Goal: Task Accomplishment & Management: Manage account settings

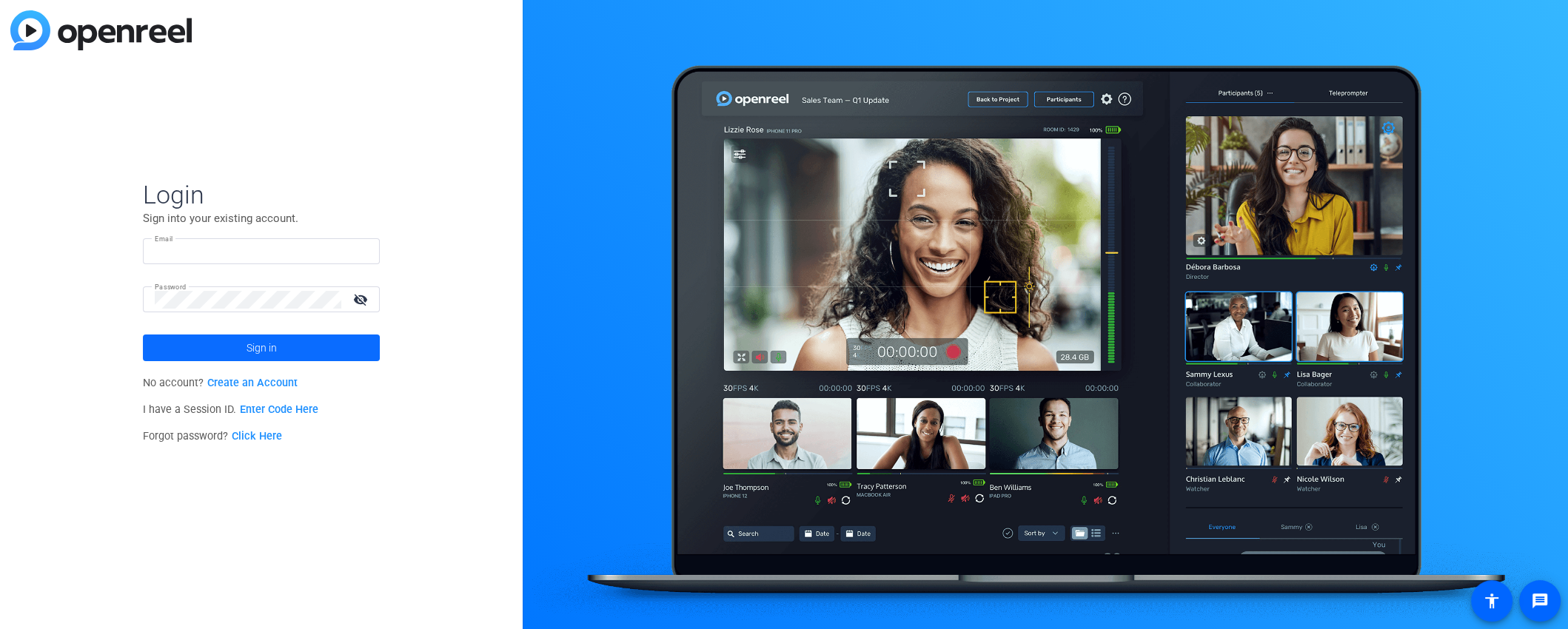
type input "callwes@cmimediagroup.com"
click at [193, 344] on span at bounding box center [261, 348] width 237 height 36
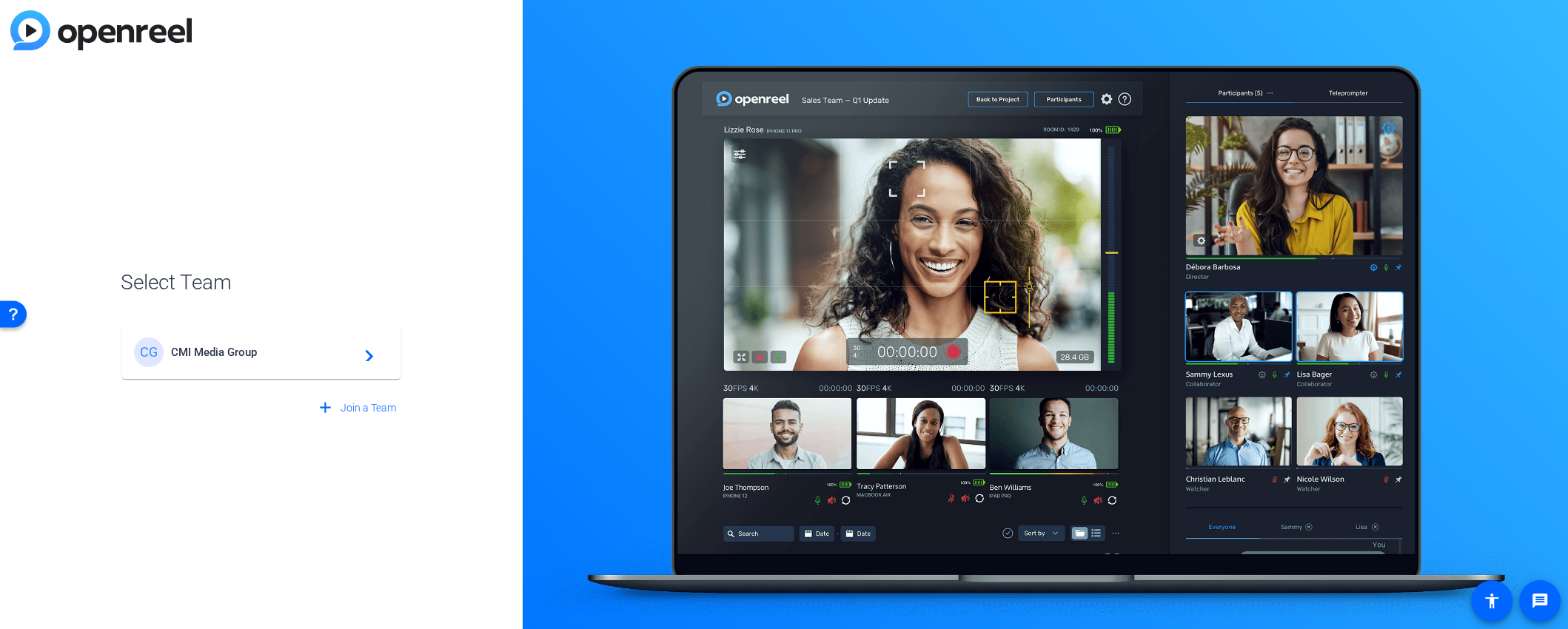
click at [190, 347] on span "CMI Media Group" at bounding box center [264, 353] width 185 height 13
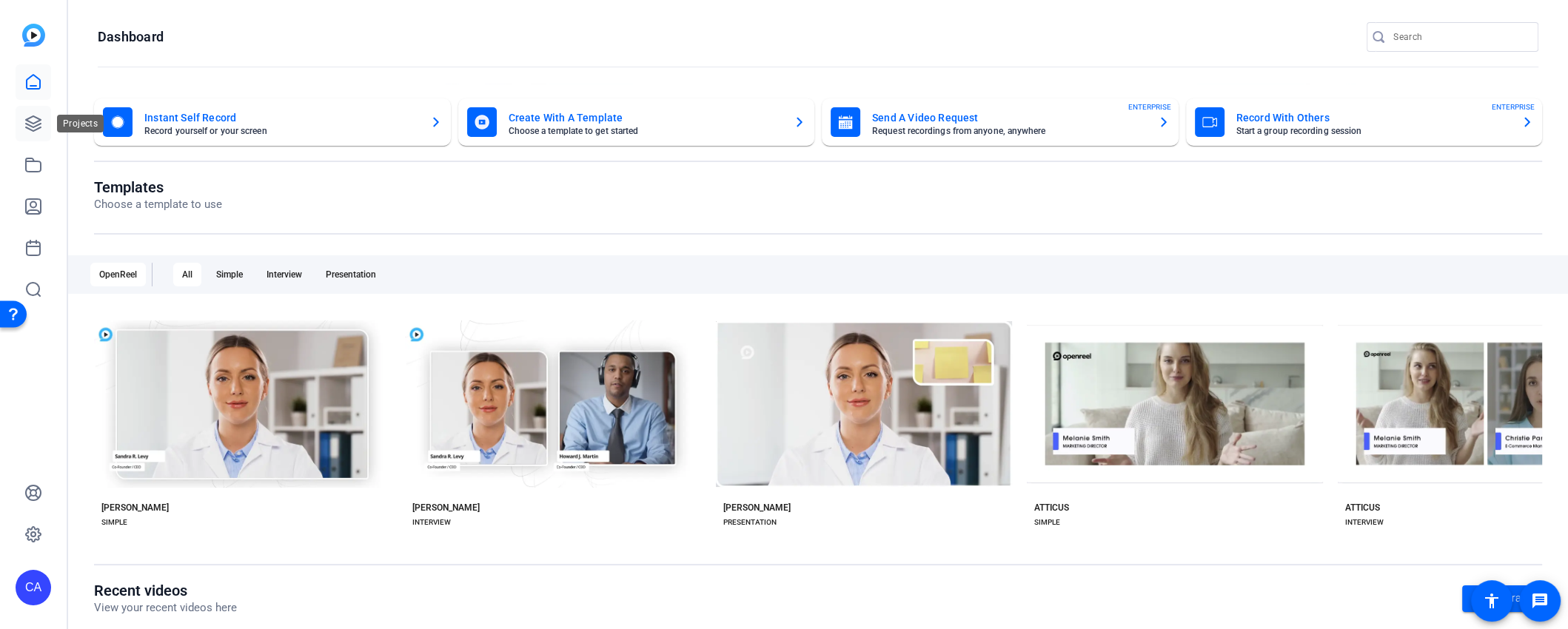
click at [34, 130] on icon at bounding box center [33, 123] width 14 height 14
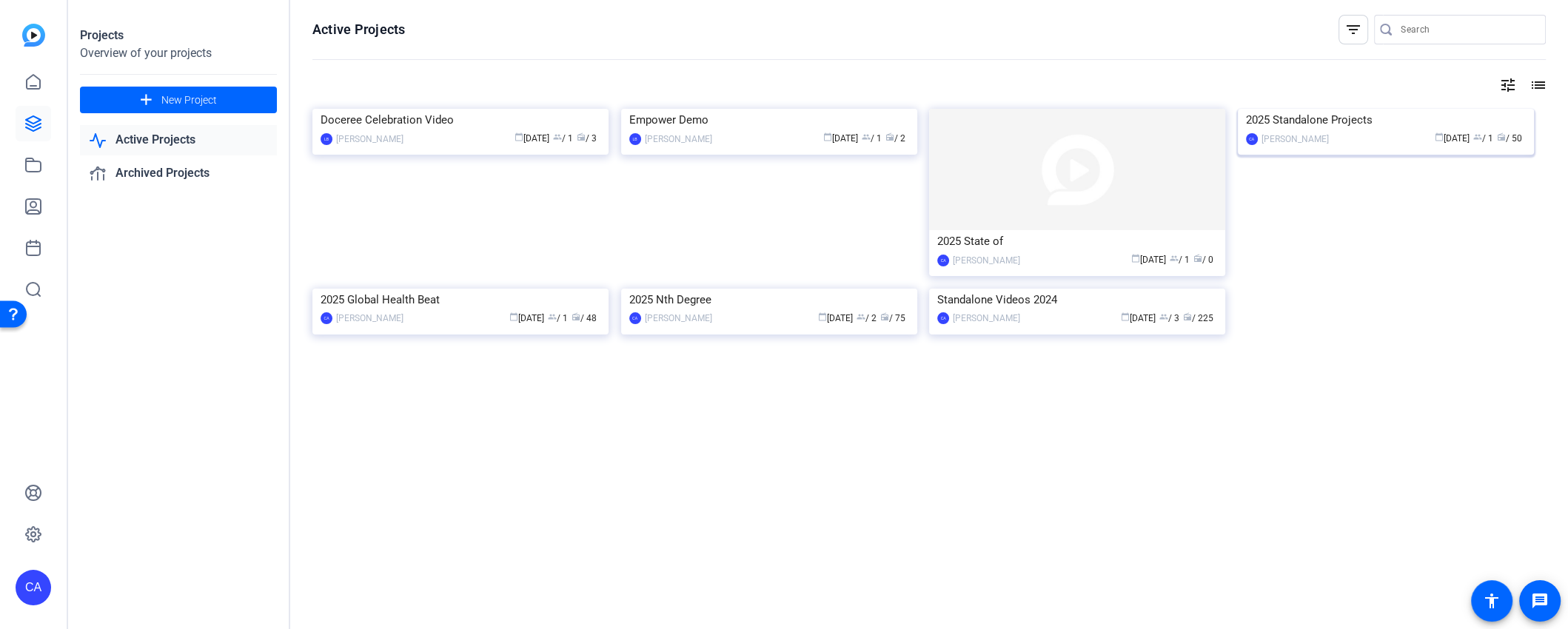
click at [1469, 109] on img at bounding box center [1385, 109] width 296 height 0
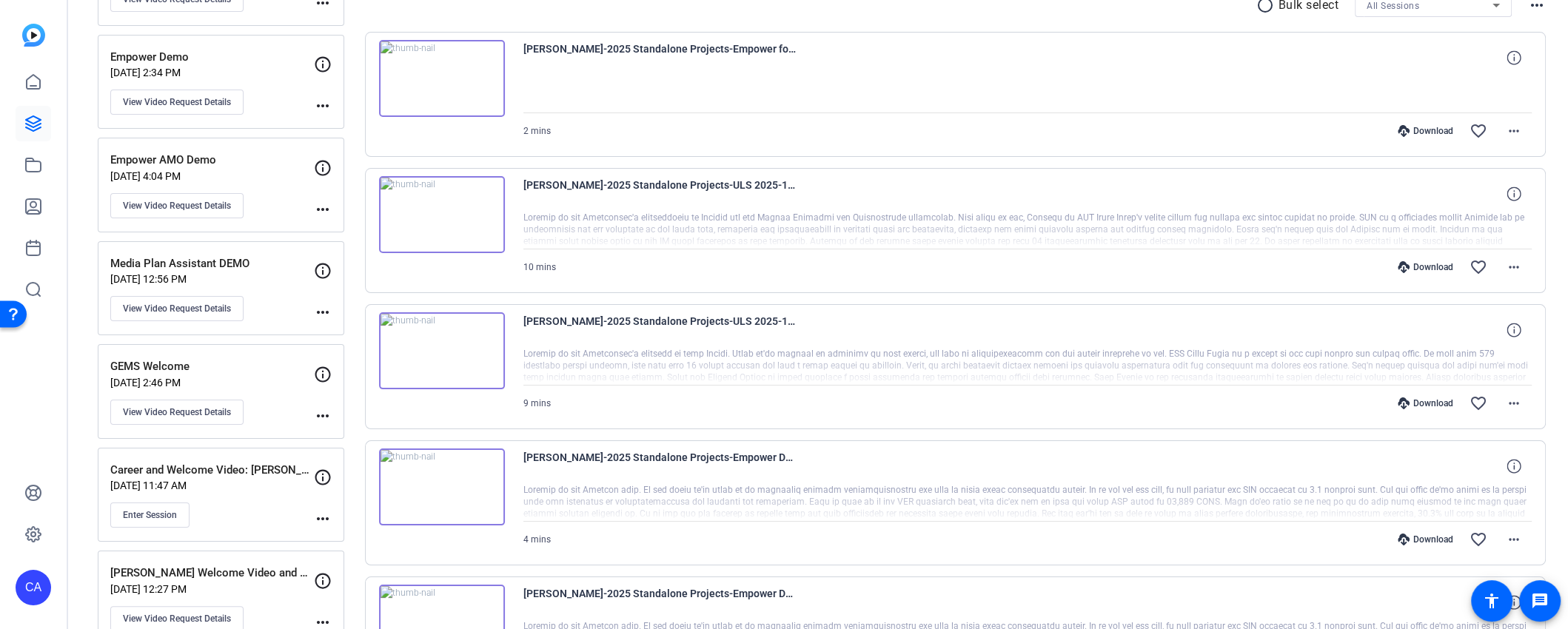
scroll to position [307, 0]
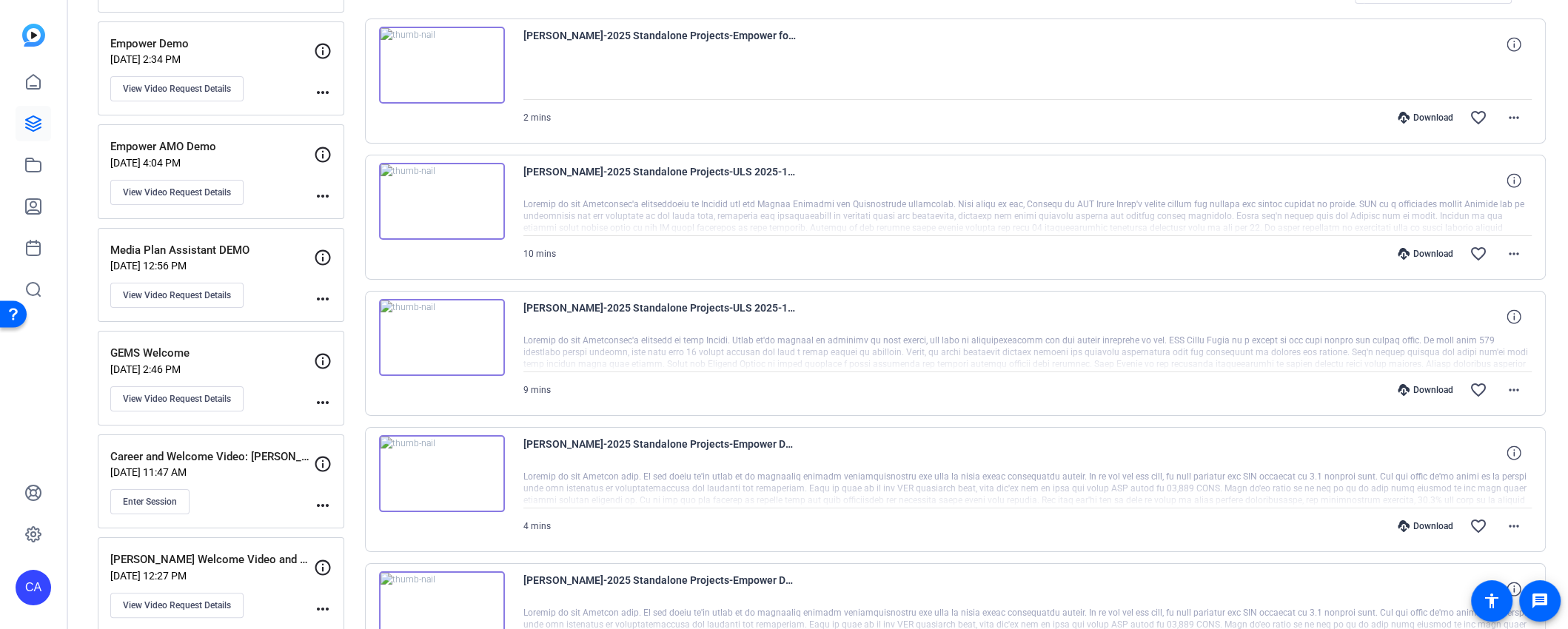
click at [222, 489] on div "Enter Session" at bounding box center [211, 502] width 203 height 25
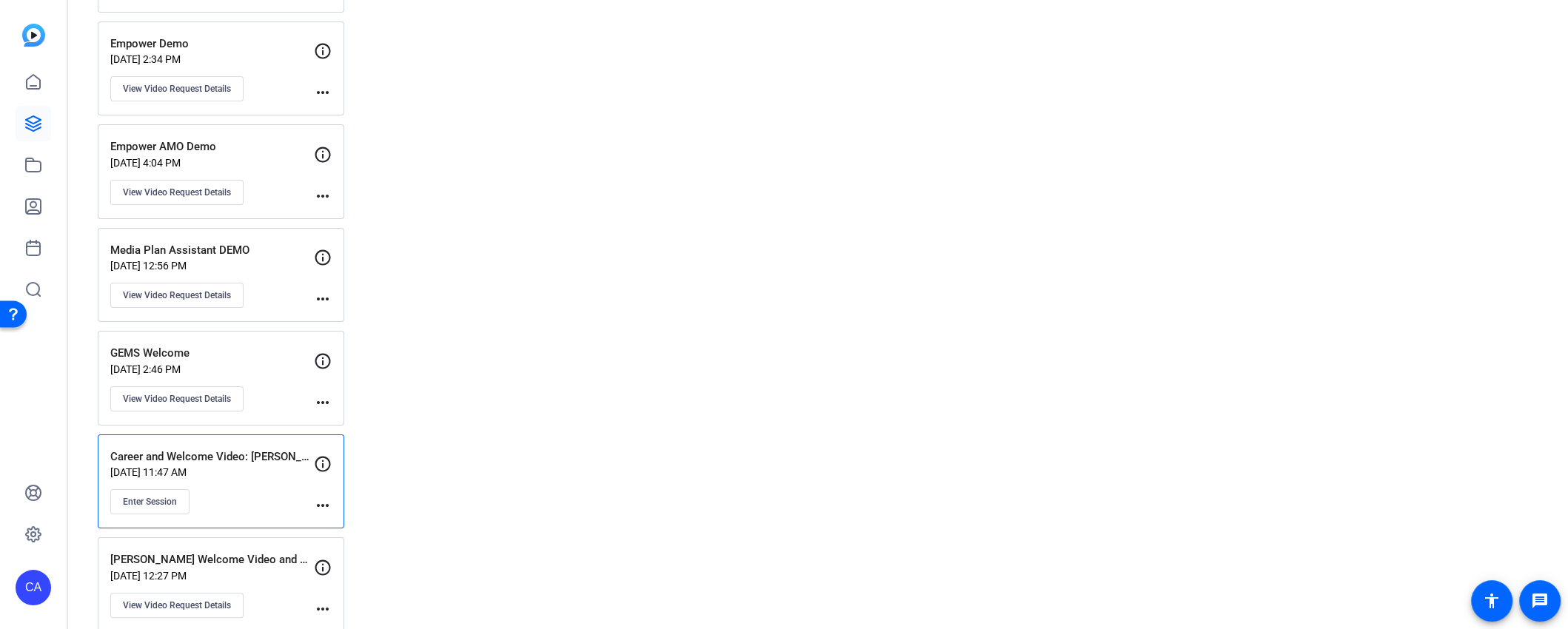
click at [330, 499] on mat-icon "more_horiz" at bounding box center [323, 506] width 17 height 17
drag, startPoint x: 276, startPoint y: 500, endPoint x: 228, endPoint y: 497, distance: 48.1
click at [275, 500] on div at bounding box center [784, 314] width 1568 height 629
click at [168, 496] on span "Enter Session" at bounding box center [150, 502] width 54 height 12
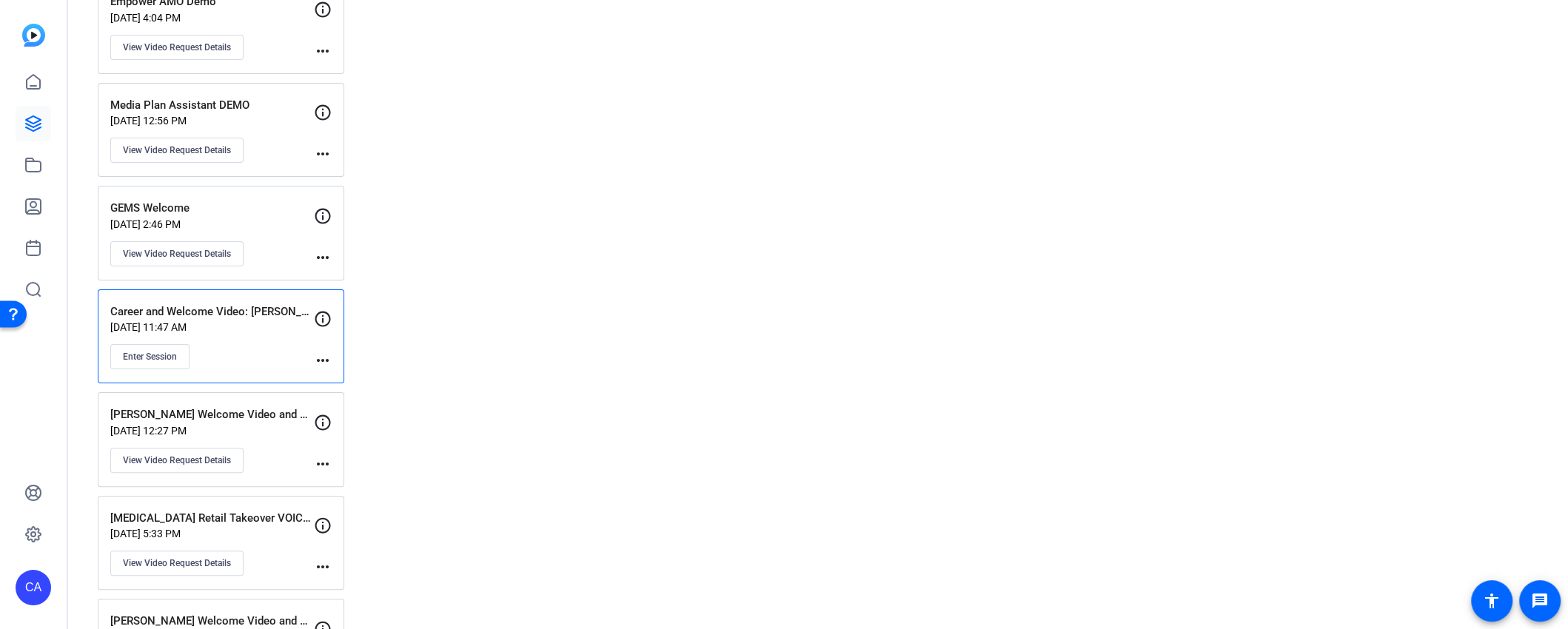
scroll to position [606, 0]
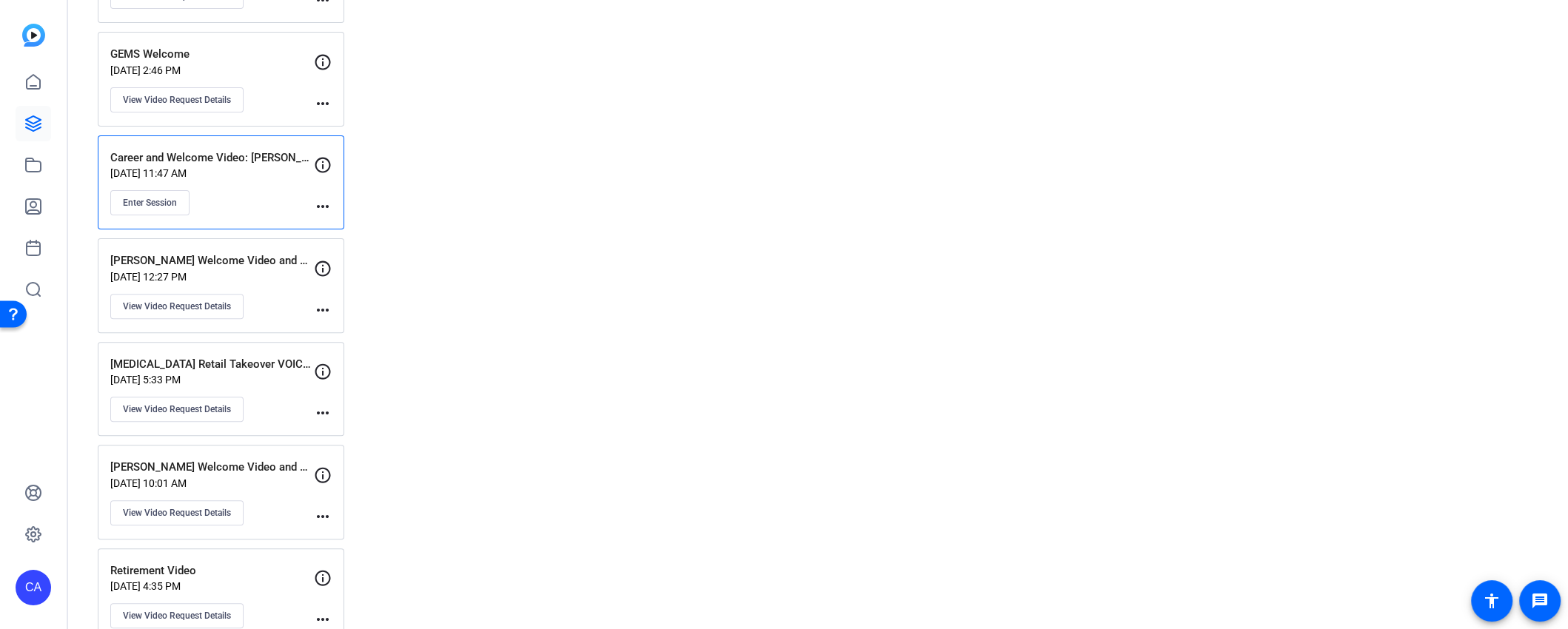
click at [244, 479] on div "Susan Welcome Video and Career's Day Video Feb 12, 2025 @ 10:01 AM View Video R…" at bounding box center [211, 491] width 203 height 66
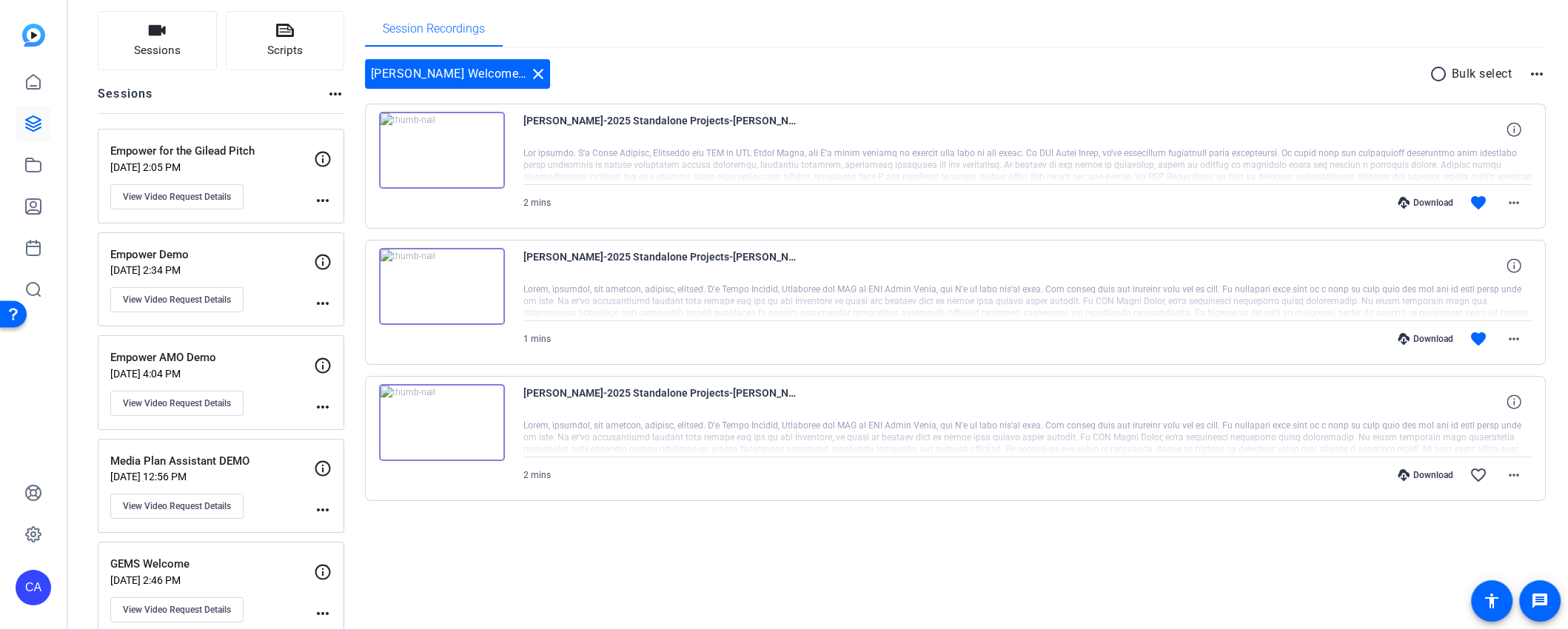
scroll to position [83, 0]
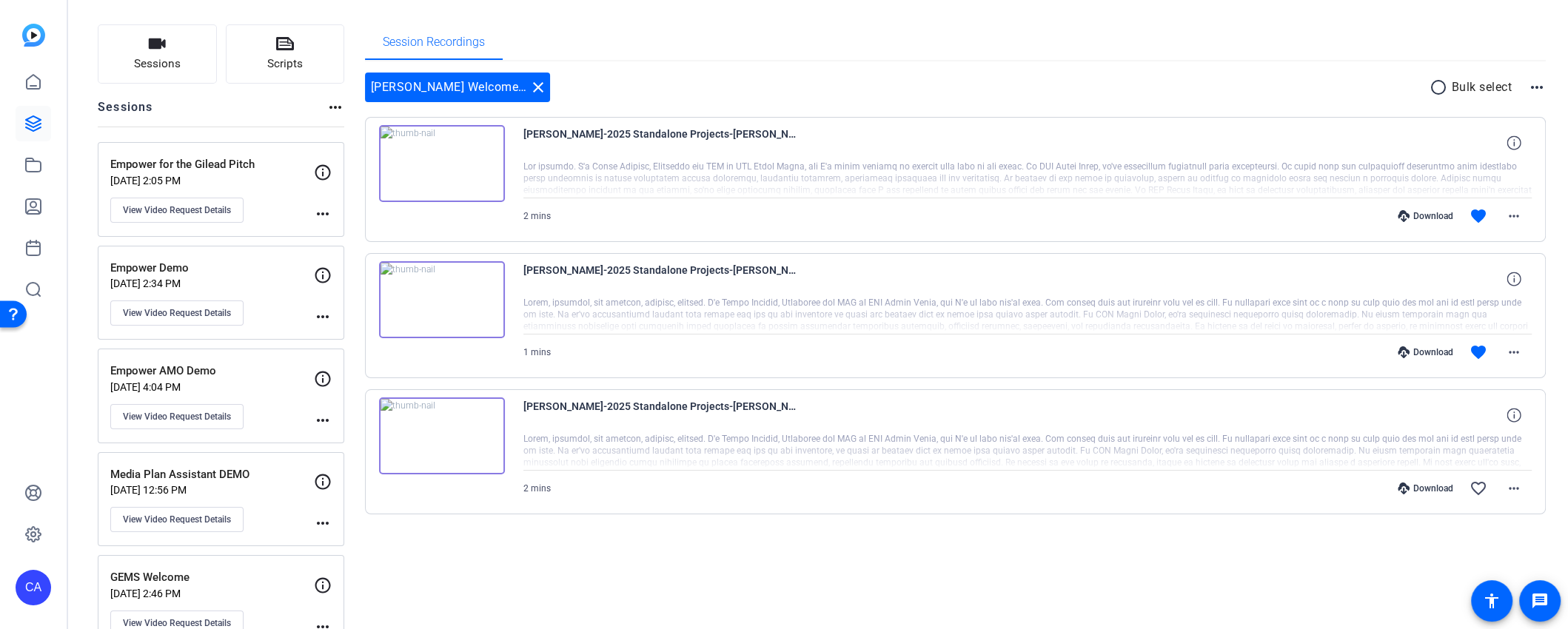
click at [475, 169] on img at bounding box center [441, 164] width 126 height 77
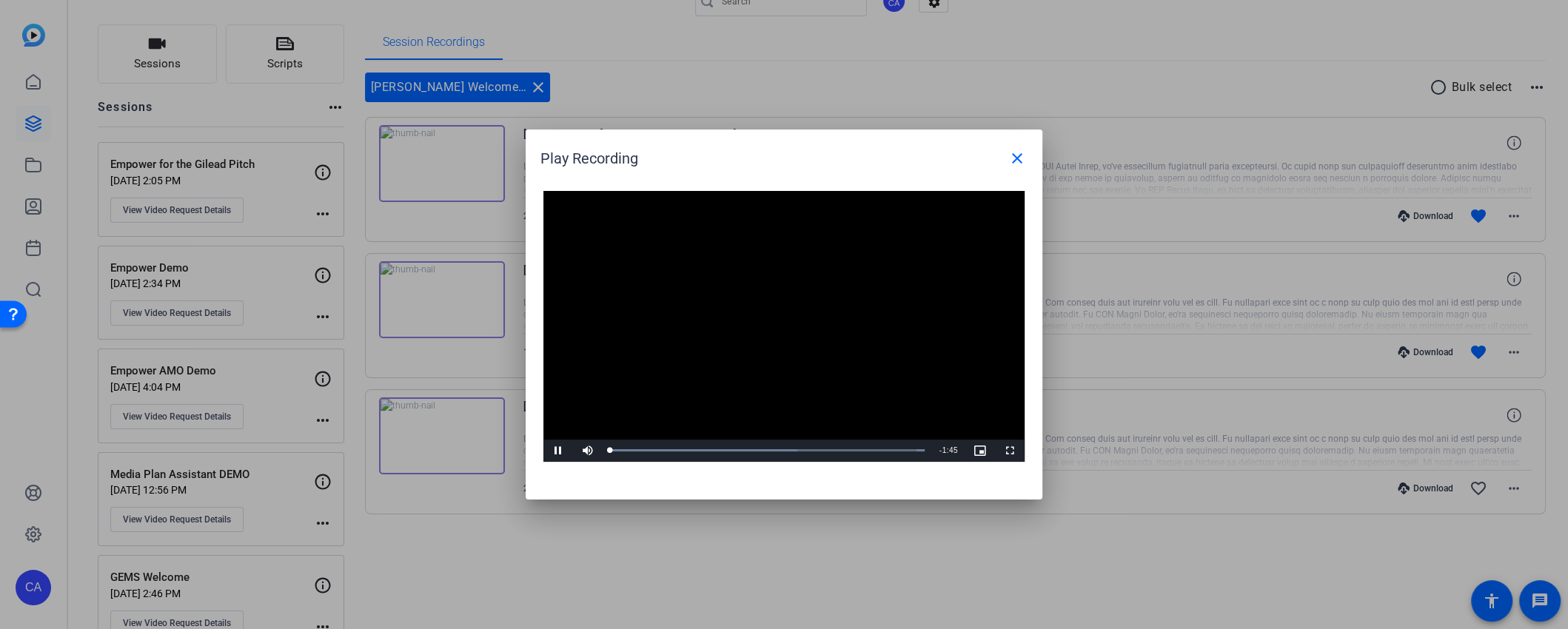
click at [781, 319] on video "Video Player" at bounding box center [783, 326] width 481 height 271
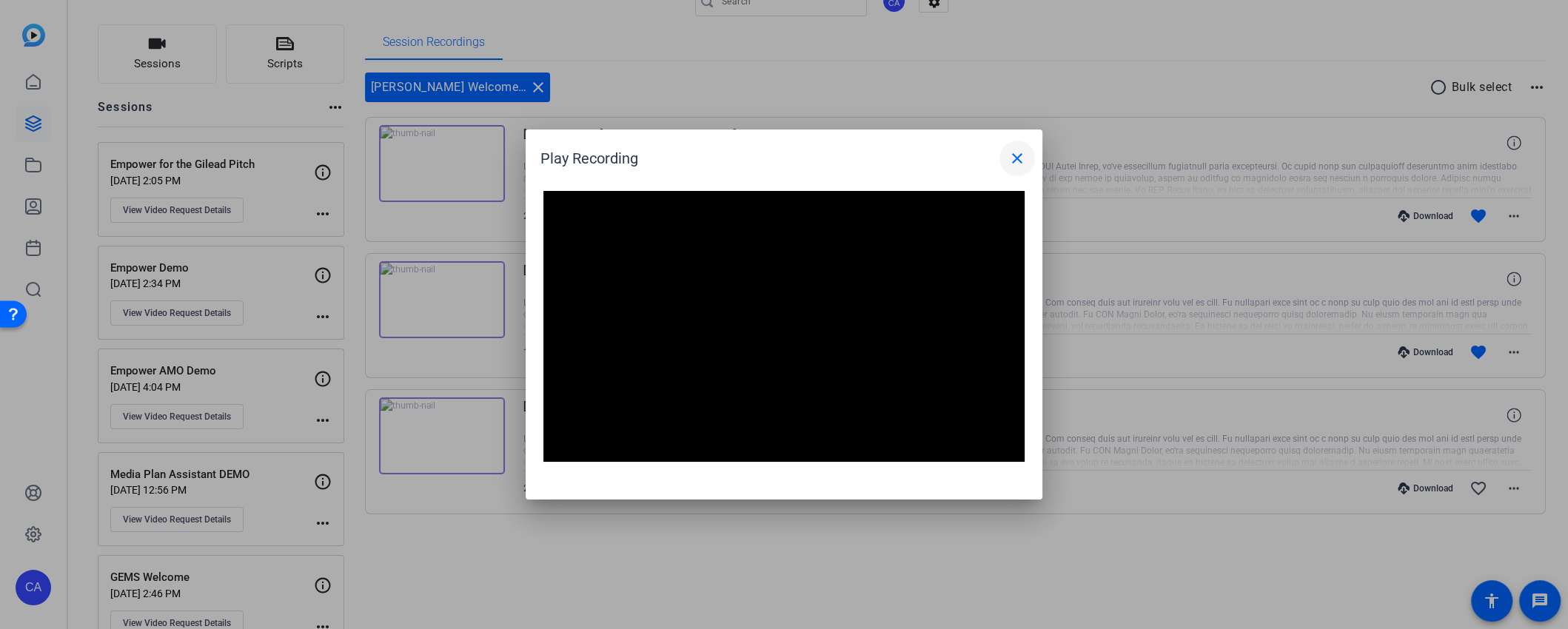
click at [1014, 159] on mat-icon "close" at bounding box center [1017, 158] width 17 height 17
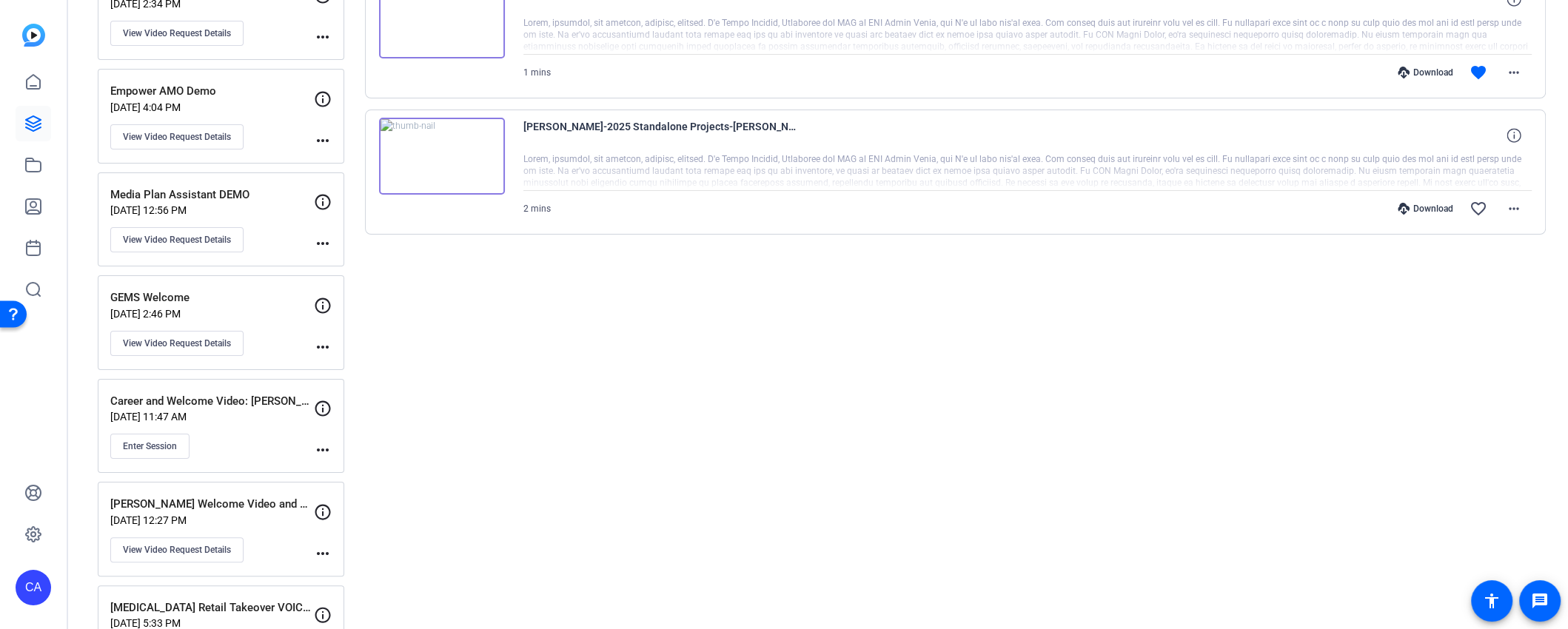
scroll to position [337, 0]
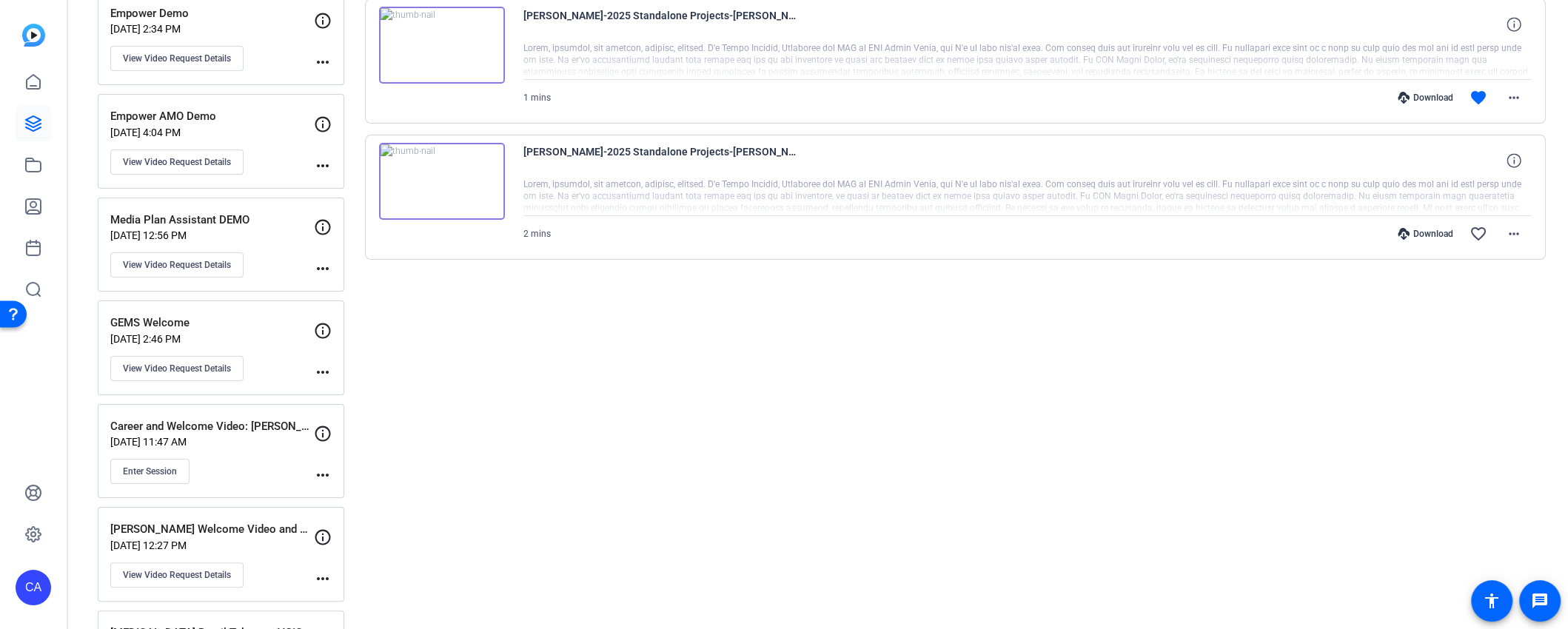
click at [326, 468] on mat-icon "more_horiz" at bounding box center [323, 475] width 17 height 17
click at [283, 469] on div at bounding box center [784, 314] width 1568 height 629
click at [110, 459] on button "Enter Session" at bounding box center [149, 471] width 79 height 25
click at [320, 427] on icon at bounding box center [323, 433] width 17 height 17
click at [323, 427] on icon at bounding box center [323, 434] width 15 height 15
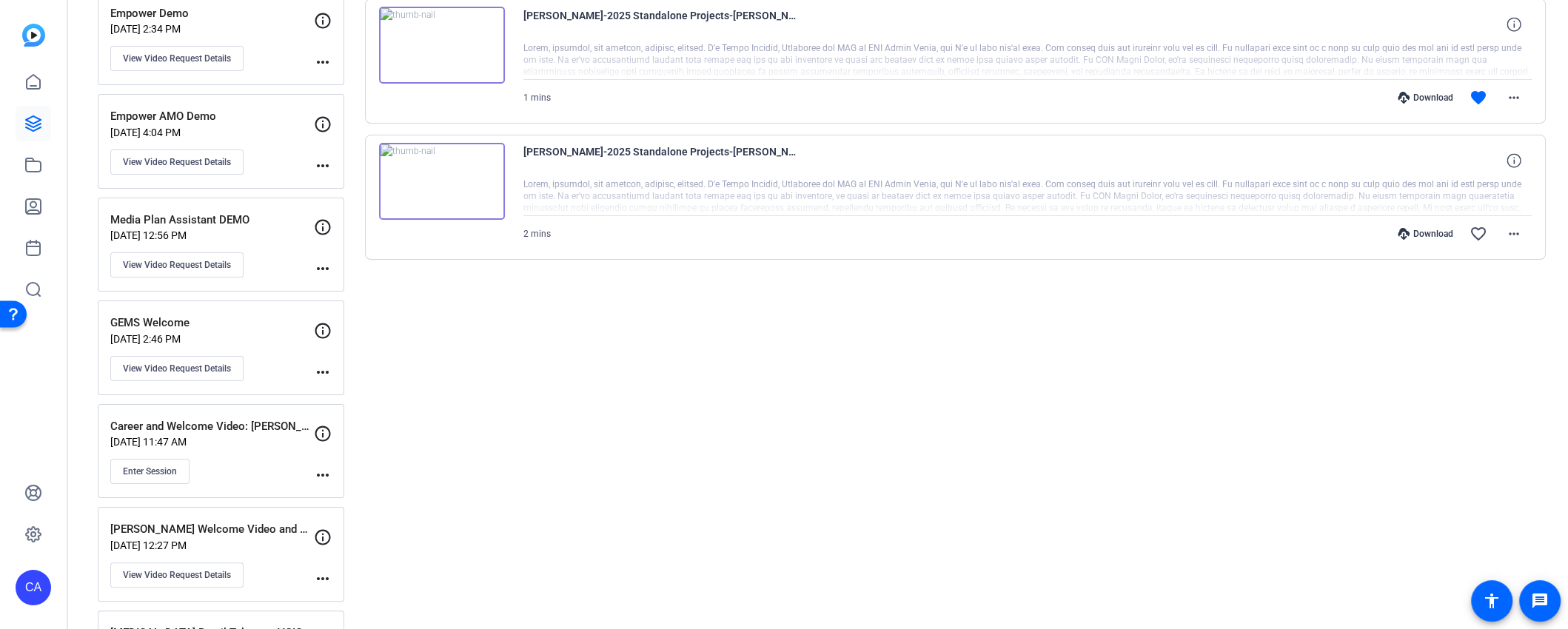
click at [323, 427] on icon at bounding box center [323, 434] width 15 height 15
click at [324, 425] on icon at bounding box center [323, 433] width 17 height 17
click at [321, 467] on mat-icon "more_horiz" at bounding box center [323, 475] width 17 height 17
click at [330, 486] on span "Edit Session" at bounding box center [359, 489] width 67 height 17
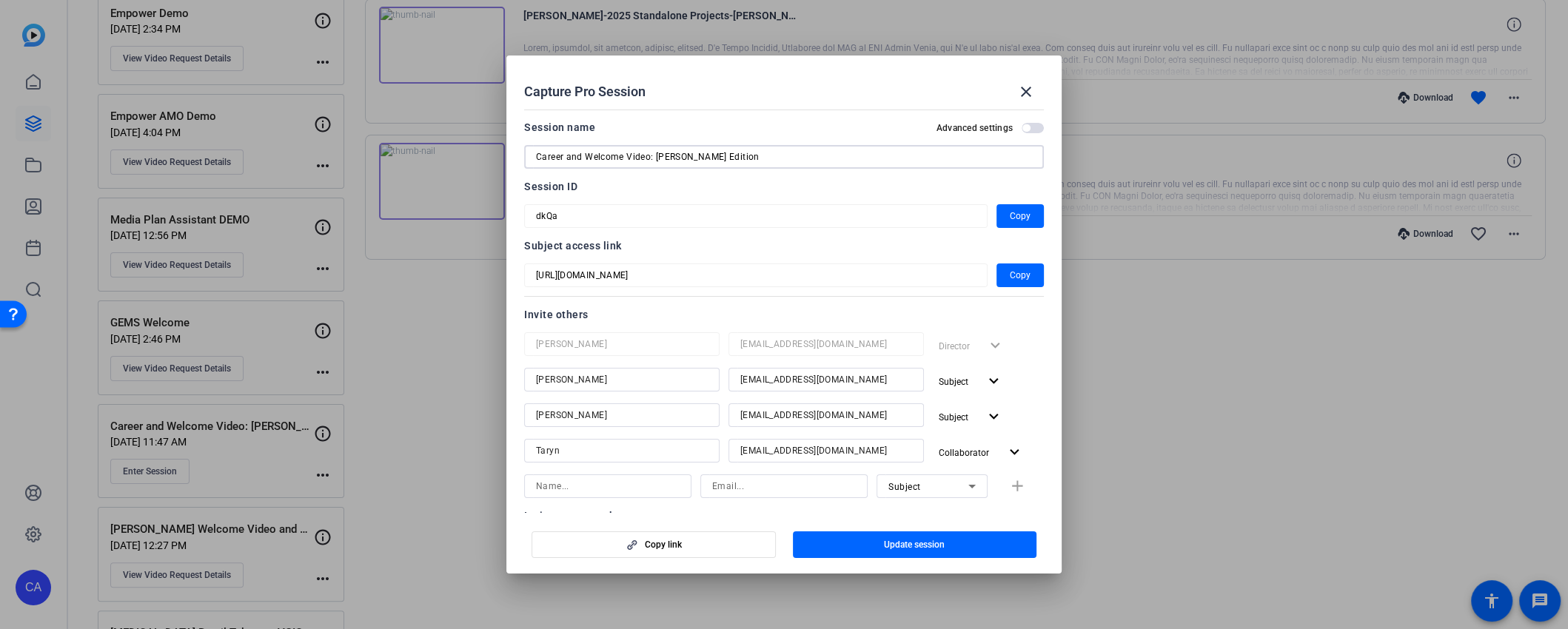
drag, startPoint x: 644, startPoint y: 155, endPoint x: 366, endPoint y: 158, distance: 278.0
click at [366, 158] on div "Capture Pro Session close Session name Advanced settings Career and Welcome Vid…" at bounding box center [784, 314] width 1568 height 629
type input "All Hands Meeting Intro/Kickoff: [PERSON_NAME] Edition"
click at [912, 547] on span "Update session" at bounding box center [913, 544] width 61 height 12
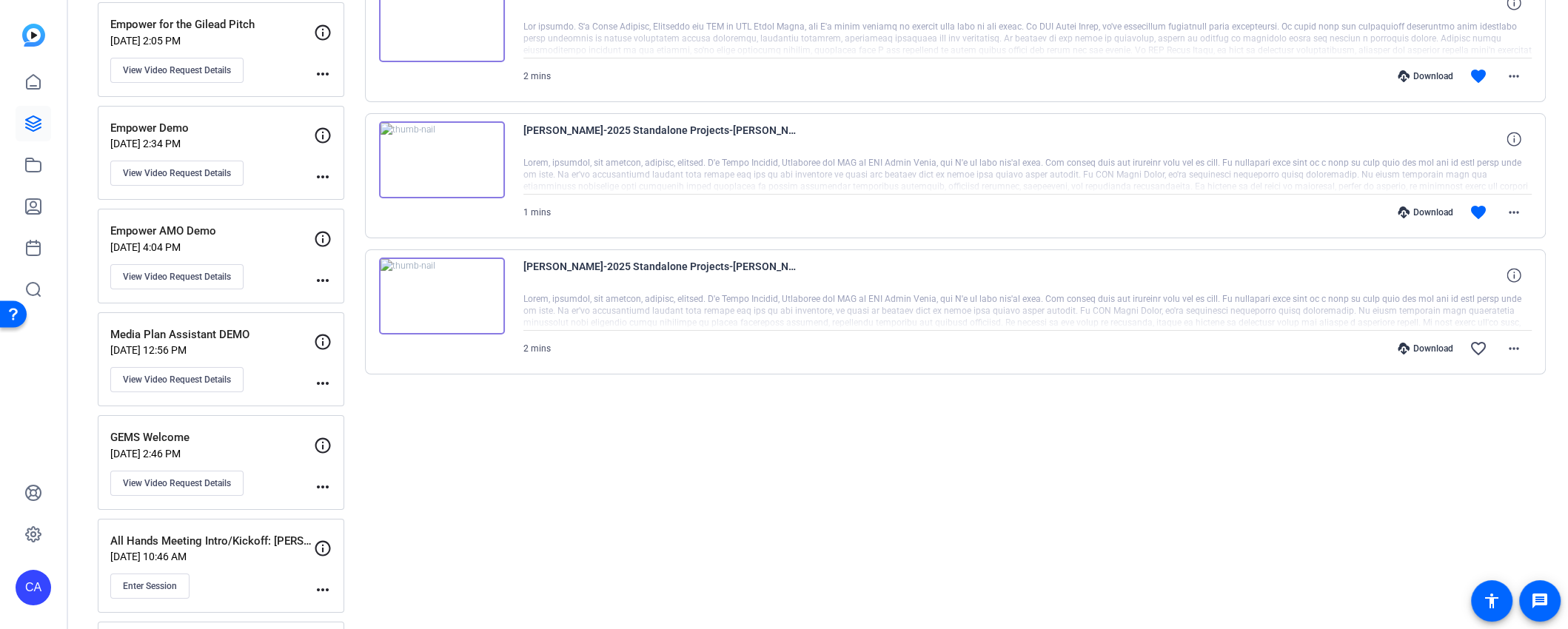
scroll to position [0, 0]
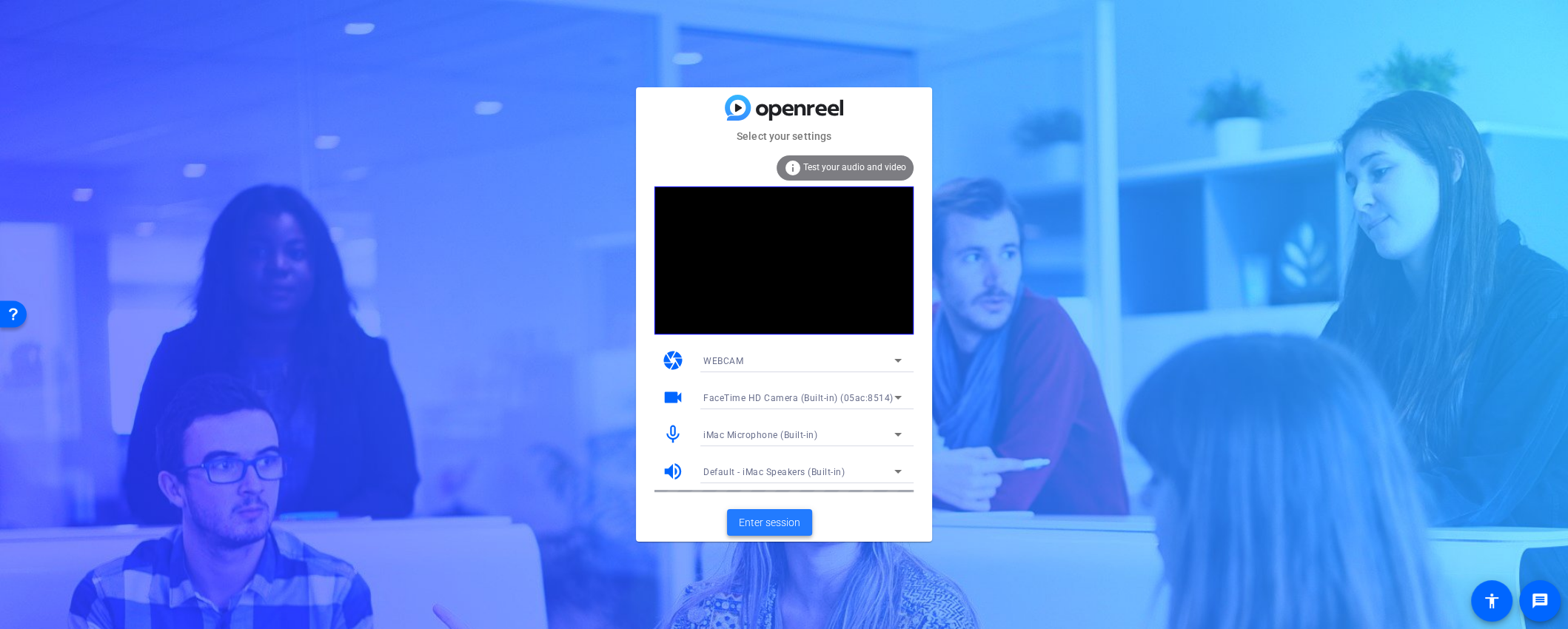
click at [771, 529] on span "Enter session" at bounding box center [770, 523] width 62 height 15
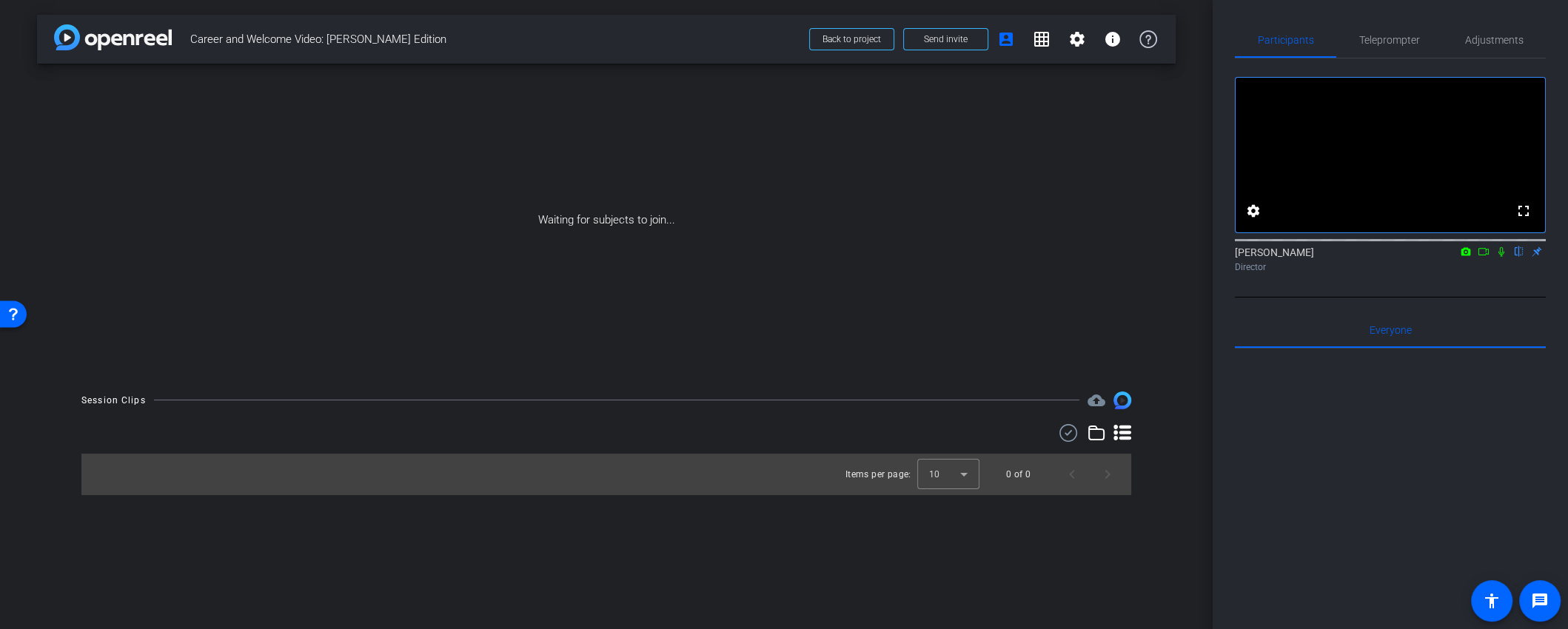
drag, startPoint x: 871, startPoint y: 40, endPoint x: 889, endPoint y: 94, distance: 56.9
click at [889, 94] on div "arrow_back Career and Welcome Video: Susan Edition Back to project Send invite …" at bounding box center [606, 314] width 1213 height 629
click at [1083, 38] on mat-icon "settings" at bounding box center [1077, 39] width 17 height 17
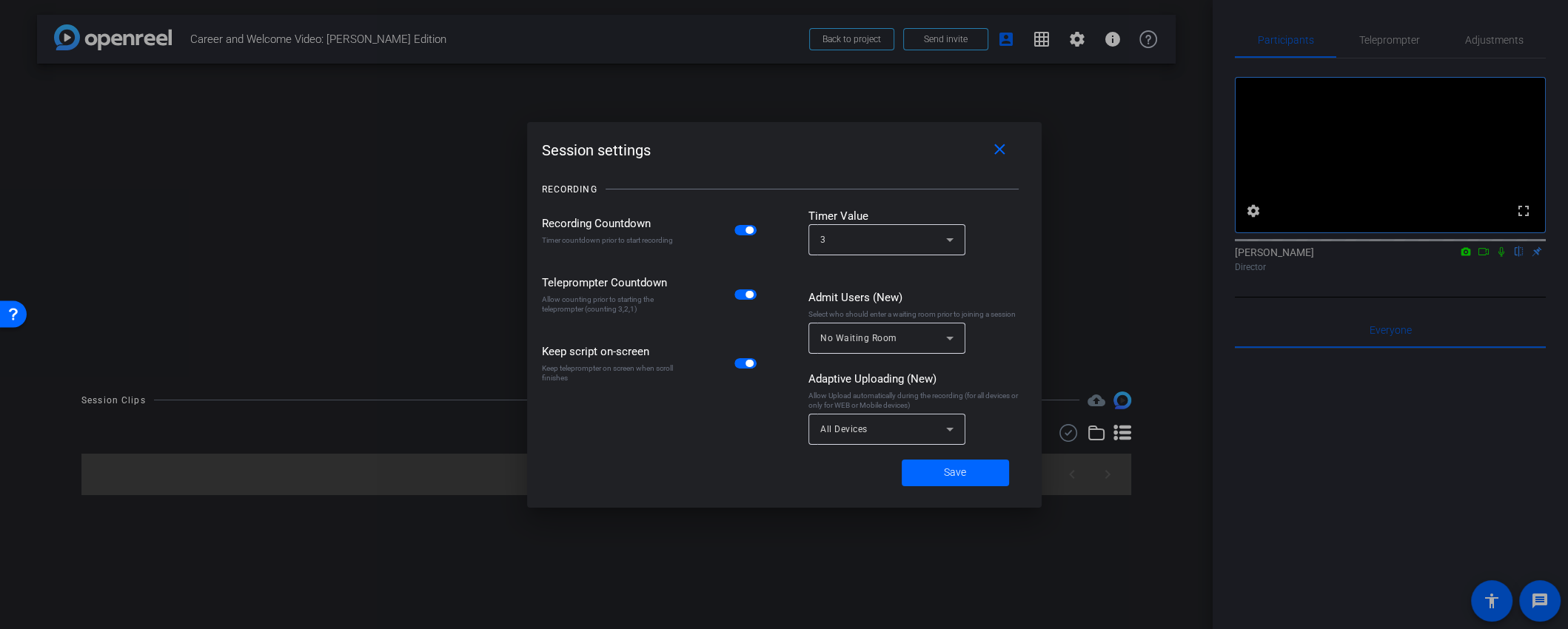
click at [992, 47] on div at bounding box center [784, 314] width 1568 height 629
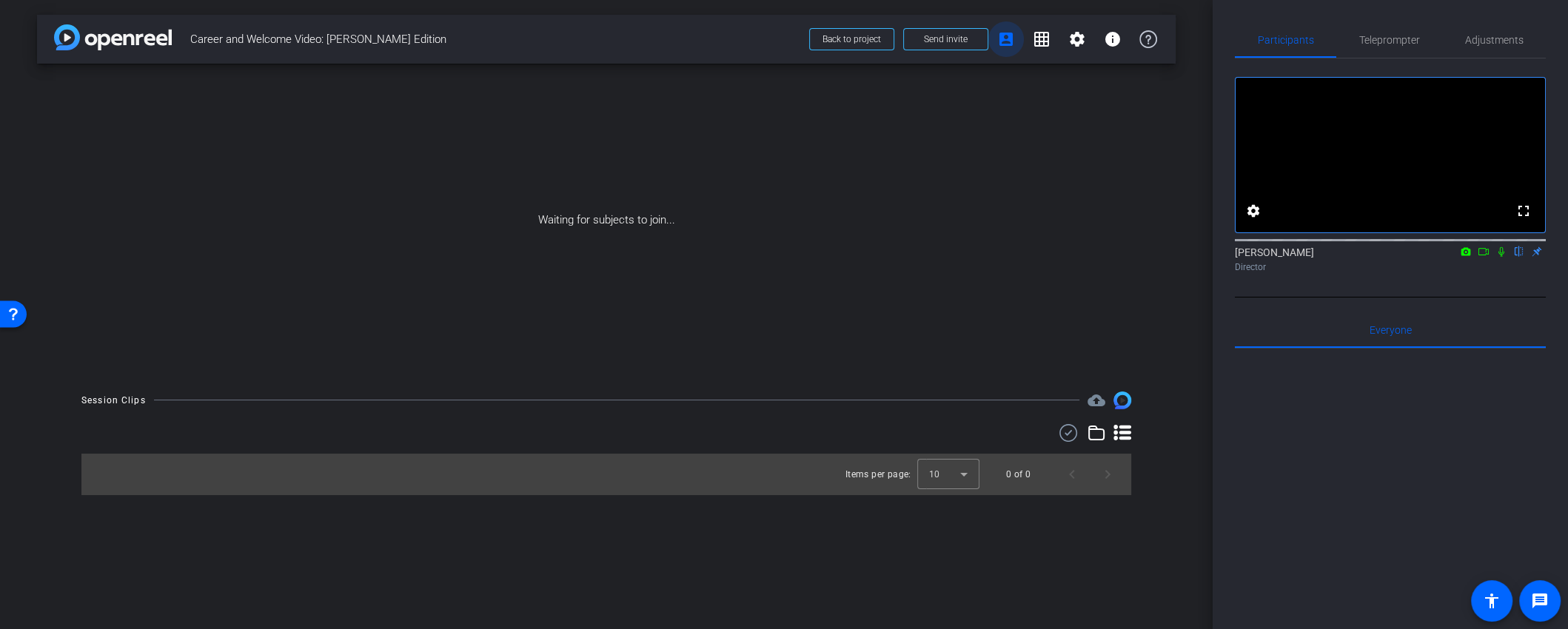
click at [1002, 43] on mat-icon "account_box" at bounding box center [1006, 39] width 17 height 17
click at [1032, 42] on mat-icon "grid_on" at bounding box center [1041, 39] width 17 height 17
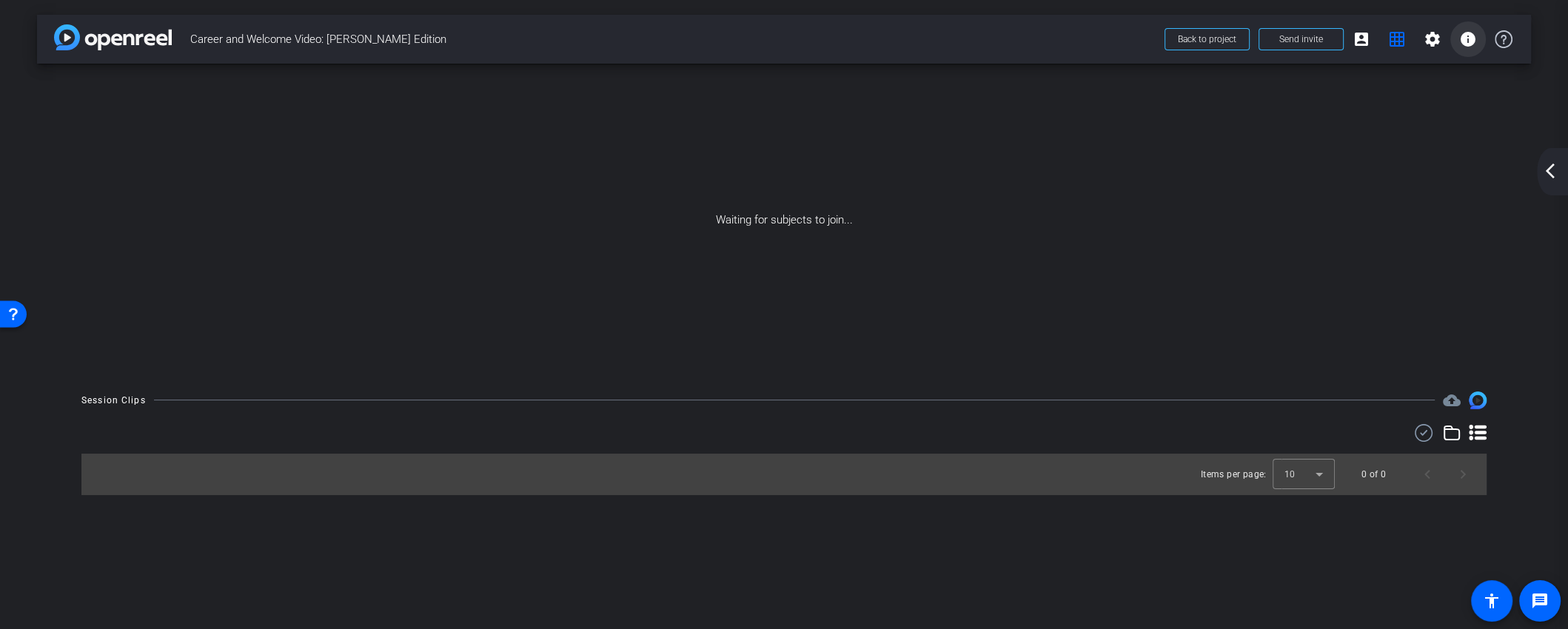
click at [1474, 43] on mat-icon "info" at bounding box center [1468, 39] width 17 height 17
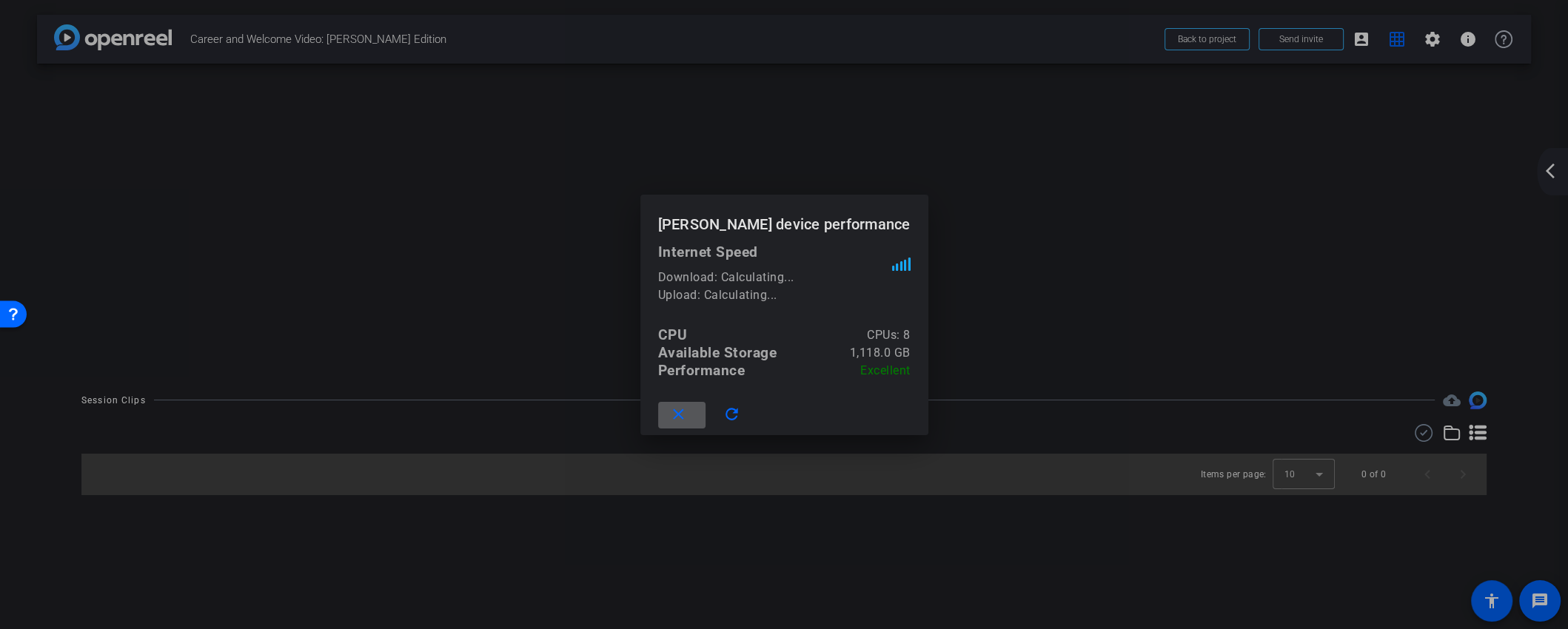
click at [688, 414] on mat-icon "close" at bounding box center [678, 414] width 18 height 18
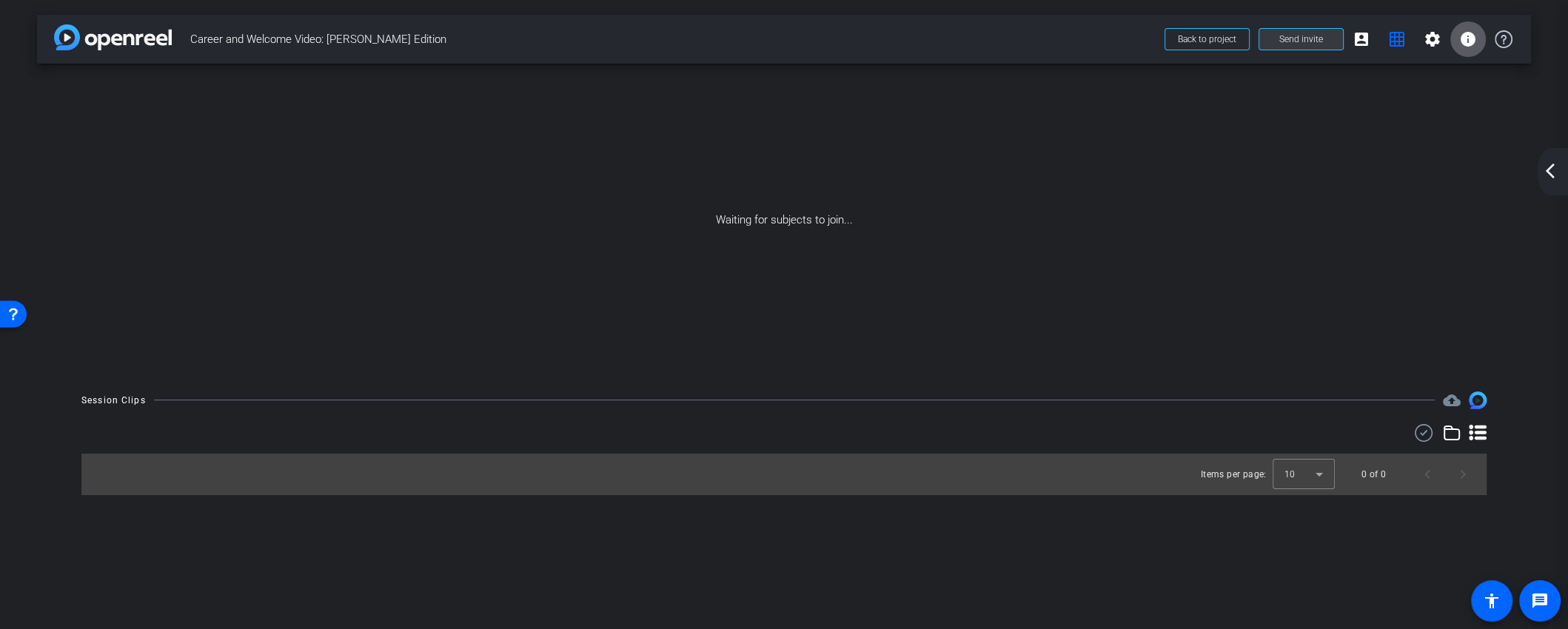
click at [1277, 39] on span at bounding box center [1300, 39] width 84 height 36
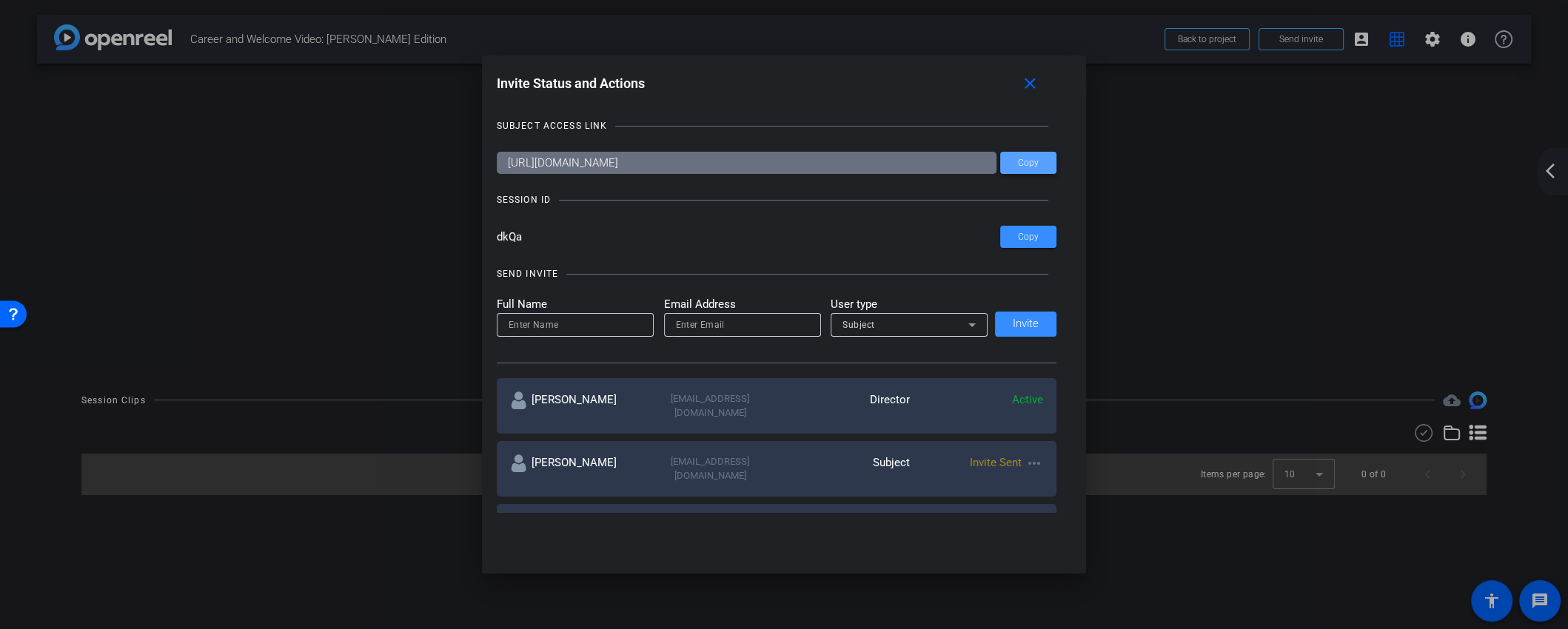
click at [1038, 165] on span "Copy" at bounding box center [1029, 164] width 21 height 12
click at [992, 625] on div at bounding box center [784, 314] width 1568 height 629
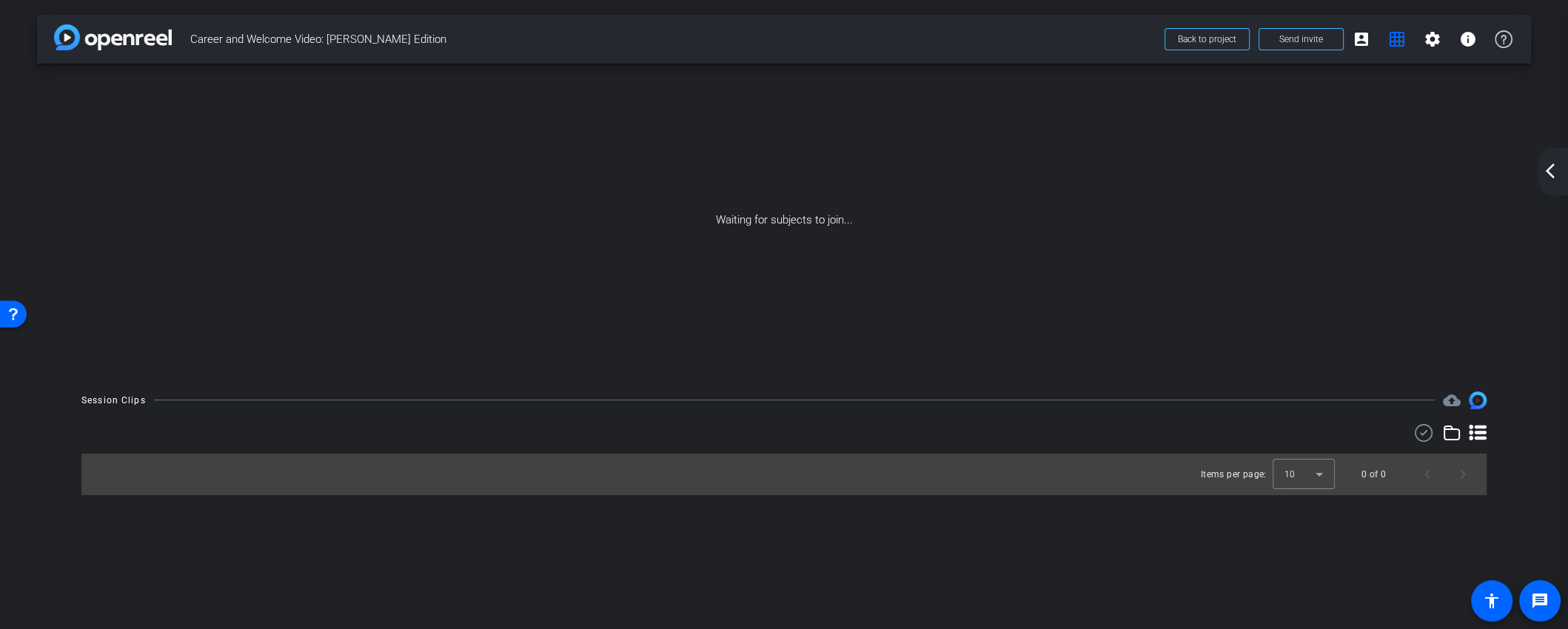
click at [1553, 171] on mat-icon "arrow_back_ios_new" at bounding box center [1550, 170] width 17 height 17
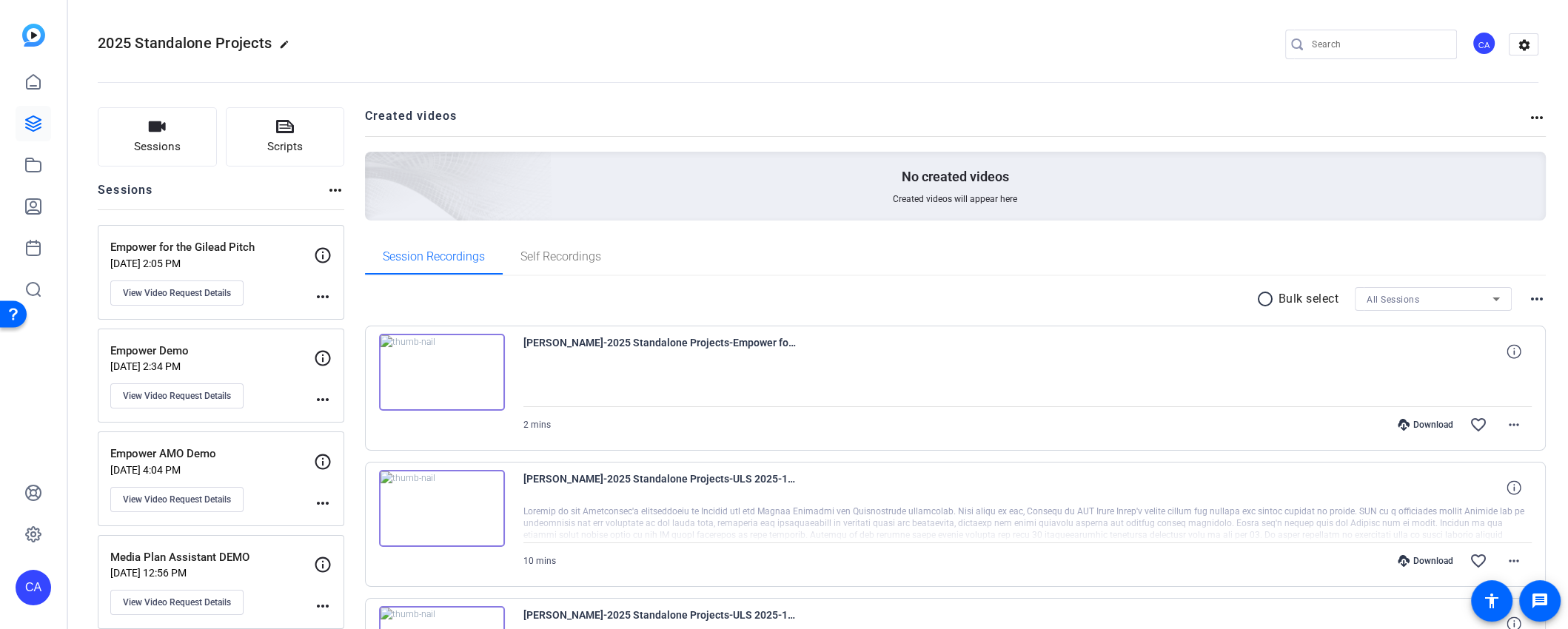
click at [334, 187] on mat-icon "more_horiz" at bounding box center [335, 190] width 17 height 17
click at [332, 187] on div at bounding box center [784, 314] width 1568 height 629
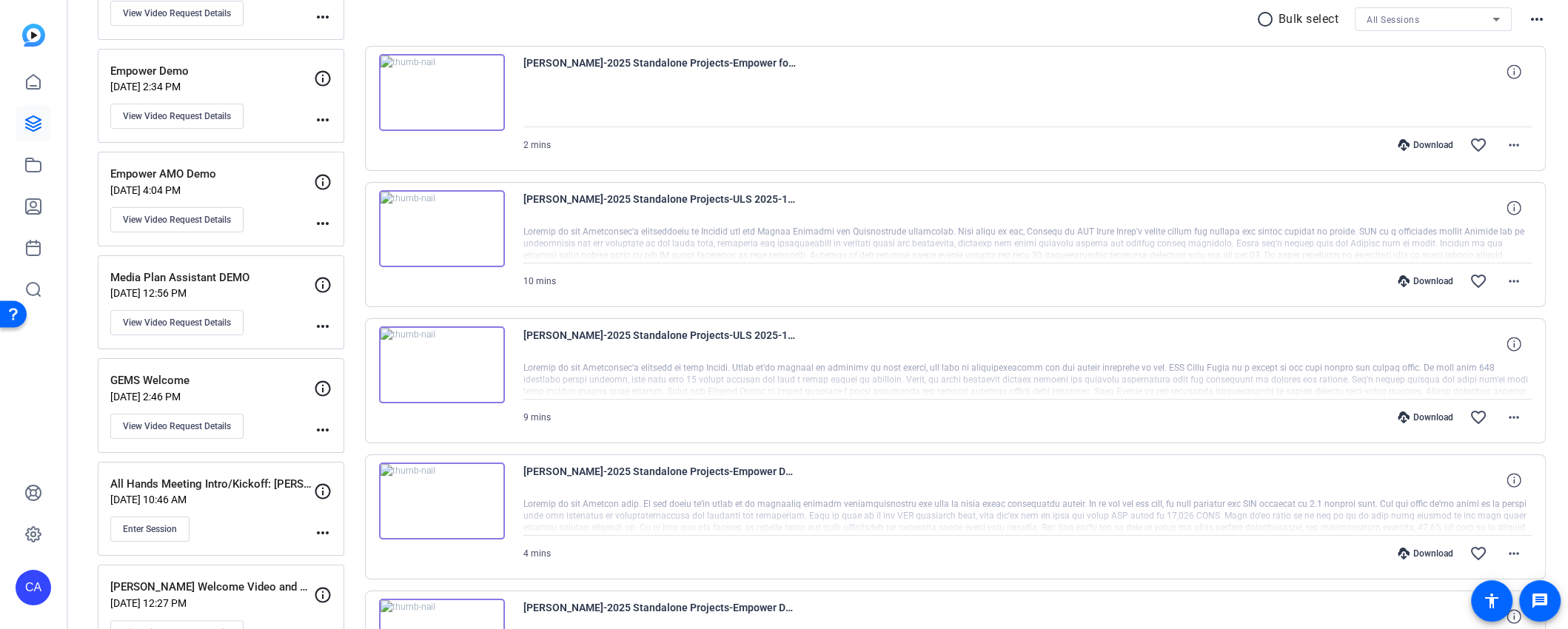
scroll to position [281, 0]
click at [238, 515] on div "Enter Session" at bounding box center [211, 528] width 203 height 25
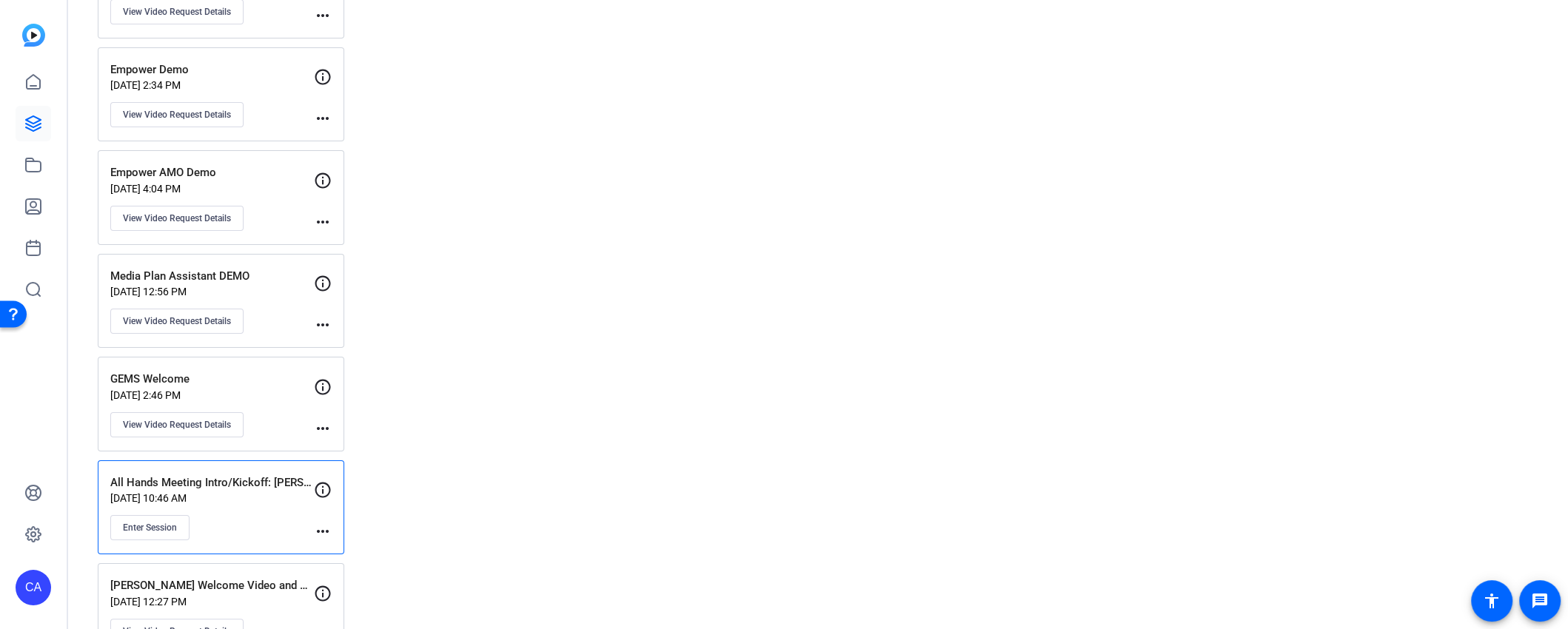
scroll to position [127, 0]
